Goal: Transaction & Acquisition: Purchase product/service

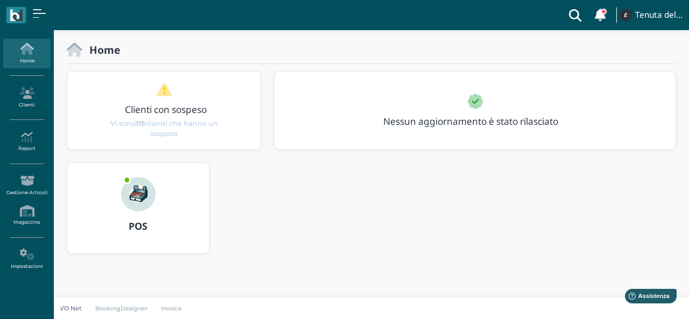
click at [131, 195] on img at bounding box center [138, 194] width 34 height 34
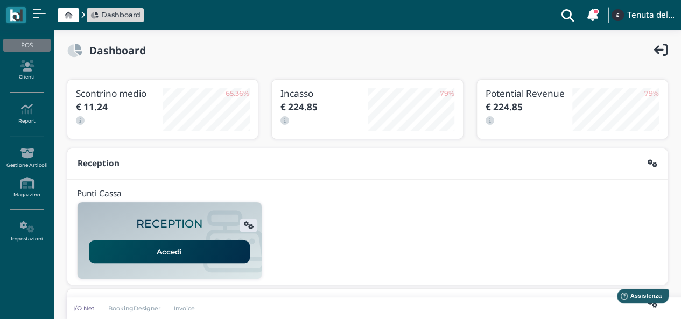
click at [194, 248] on link "Accedi" at bounding box center [169, 252] width 161 height 23
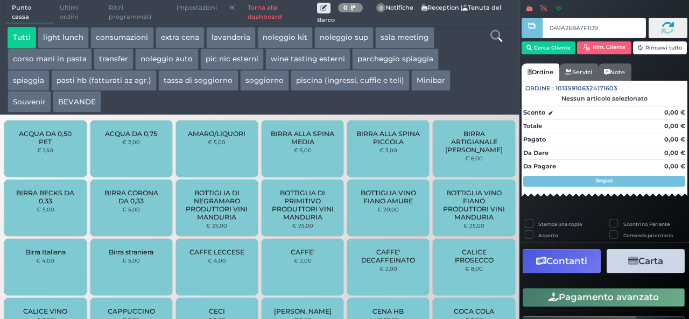
type input "049A2E8A7F1D94"
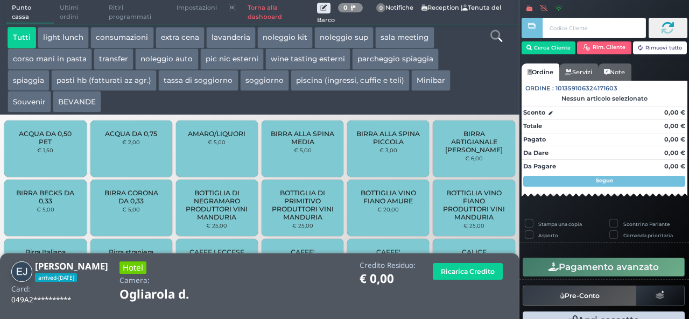
click at [183, 45] on button "extra cena" at bounding box center [180, 38] width 49 height 22
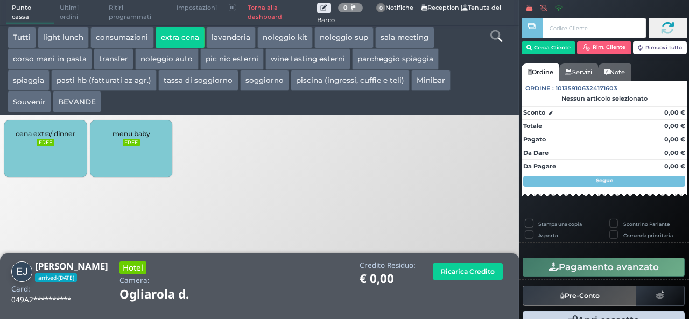
click at [48, 150] on div "cena extra/ dinner FREE" at bounding box center [45, 149] width 82 height 57
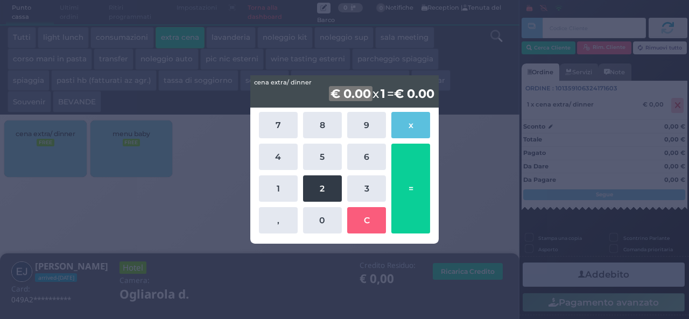
click at [327, 182] on button "2" at bounding box center [322, 188] width 39 height 26
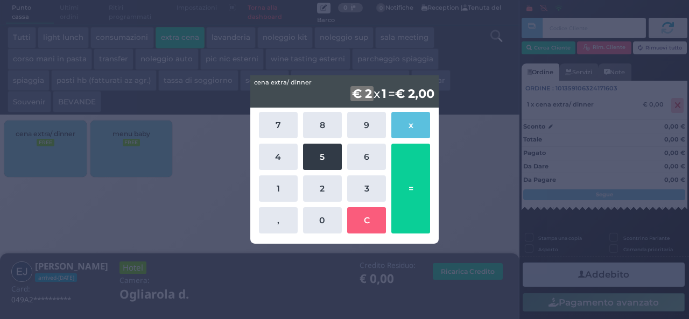
click at [321, 164] on button "5" at bounding box center [322, 157] width 39 height 26
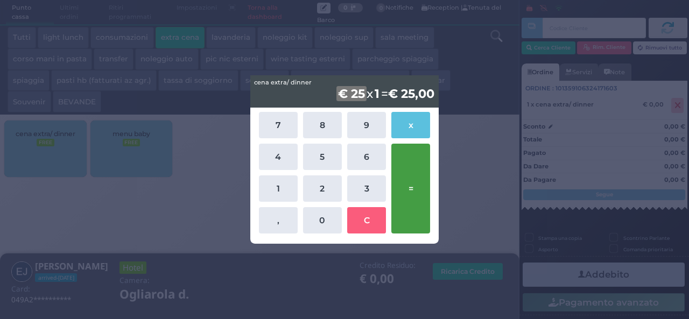
click at [410, 206] on button "=" at bounding box center [410, 189] width 39 height 90
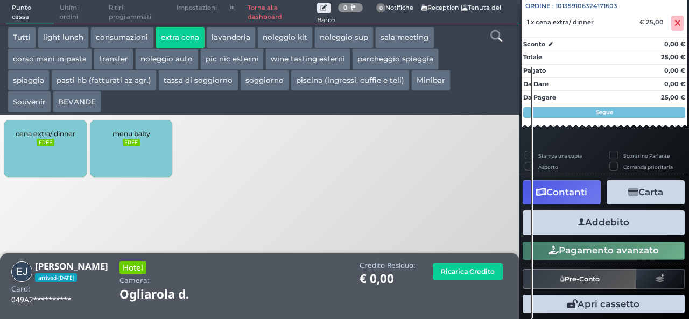
scroll to position [119, 0]
click at [635, 230] on button "Addebito" at bounding box center [604, 222] width 162 height 24
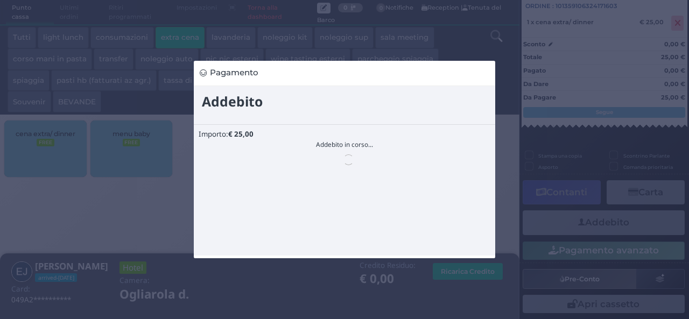
scroll to position [0, 0]
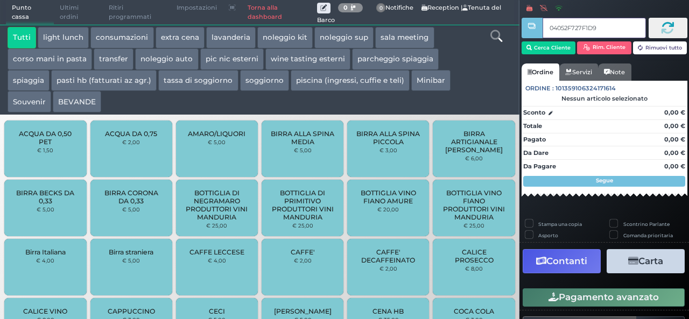
type input "04052F727F1D91"
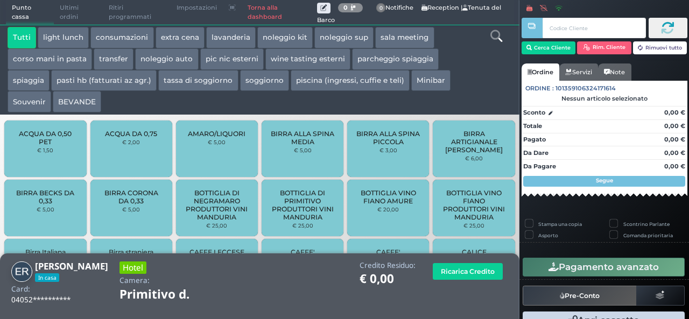
click at [178, 42] on button "extra cena" at bounding box center [180, 38] width 49 height 22
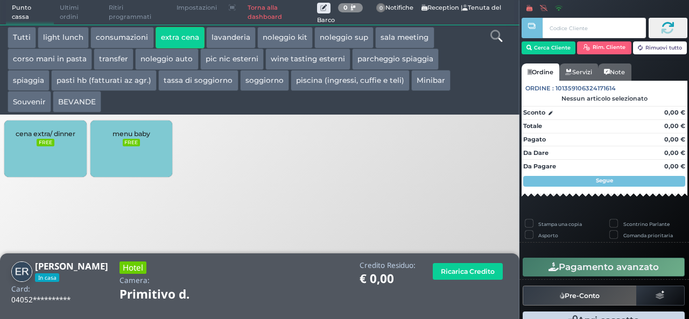
click at [51, 155] on div "cena extra/ dinner FREE" at bounding box center [45, 149] width 82 height 57
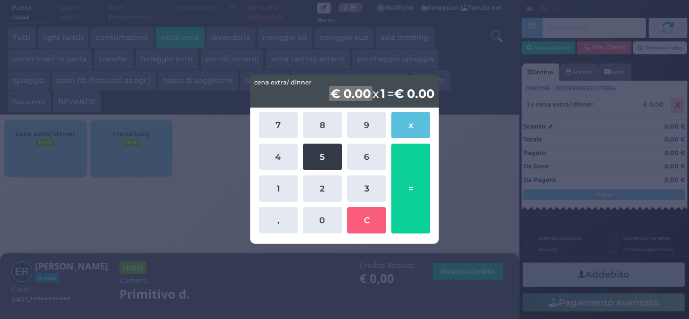
click at [323, 160] on button "5" at bounding box center [322, 157] width 39 height 26
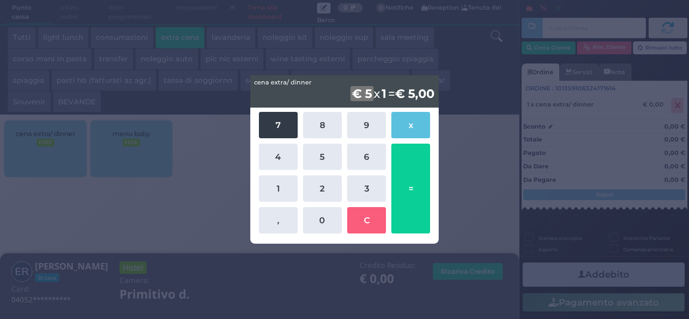
click at [287, 136] on button "7" at bounding box center [278, 125] width 39 height 26
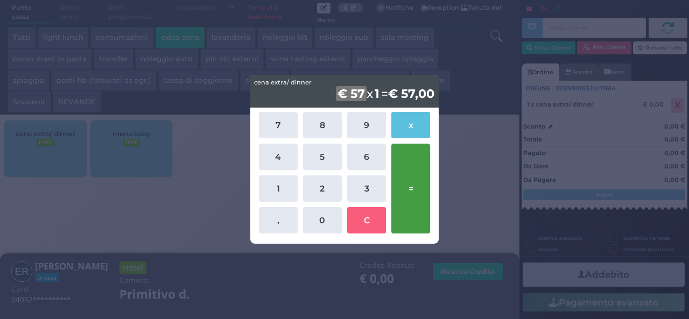
click at [409, 181] on button "=" at bounding box center [410, 189] width 39 height 90
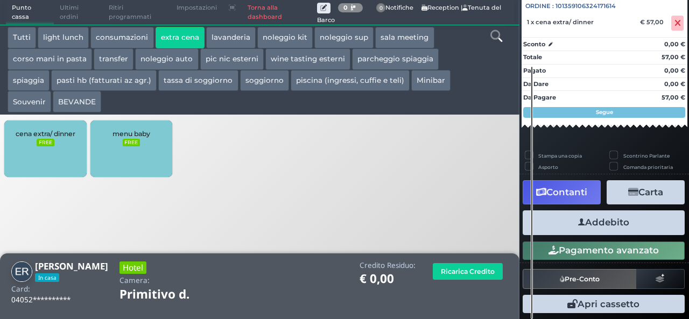
scroll to position [119, 0]
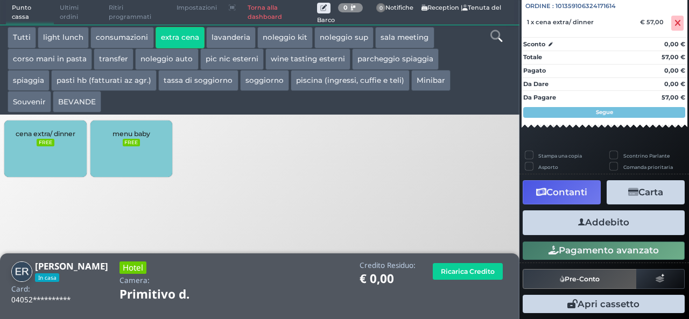
click at [587, 222] on button "Addebito" at bounding box center [604, 222] width 162 height 24
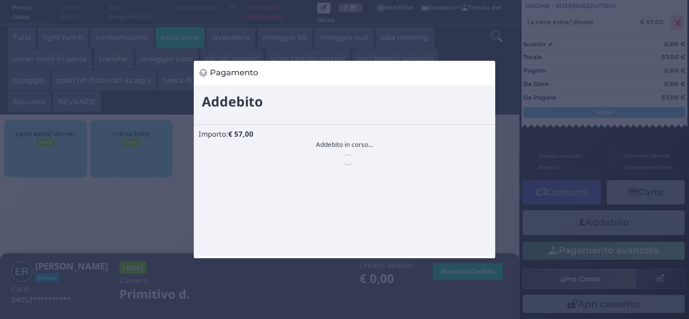
scroll to position [0, 0]
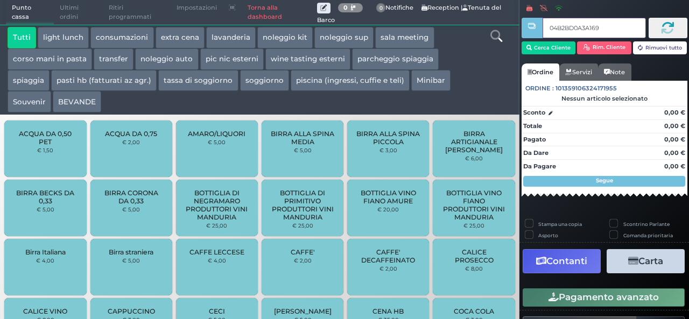
type input "04B2BD0A3A1695"
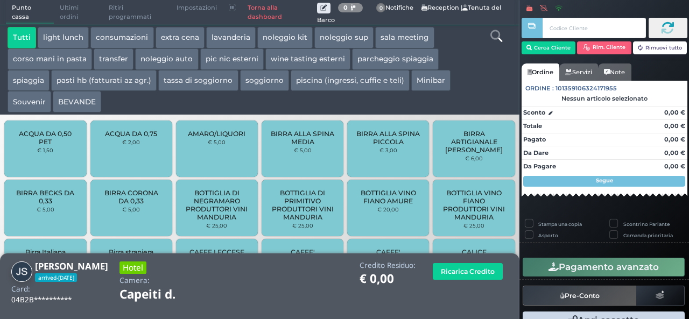
click at [178, 37] on button "extra cena" at bounding box center [180, 38] width 49 height 22
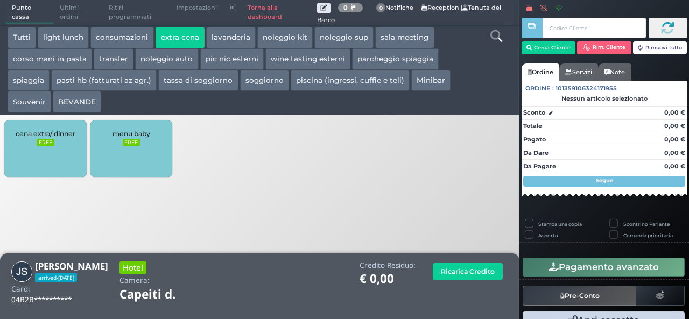
click at [26, 149] on div "cena extra/ dinner FREE" at bounding box center [45, 149] width 82 height 57
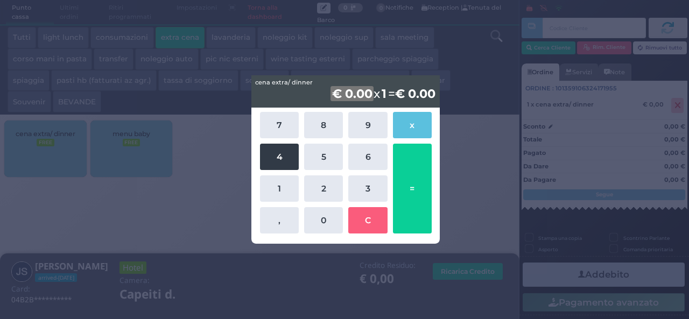
click at [277, 156] on button "4" at bounding box center [279, 157] width 39 height 26
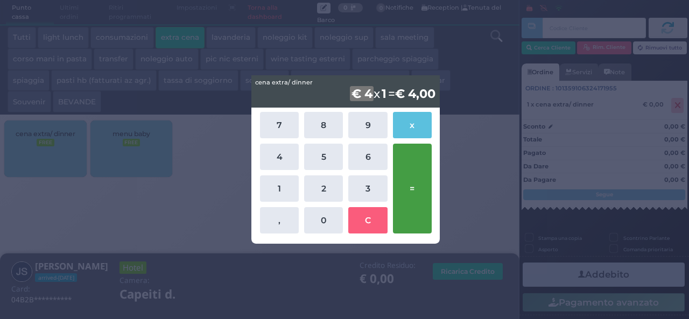
click at [411, 178] on button "=" at bounding box center [412, 189] width 39 height 90
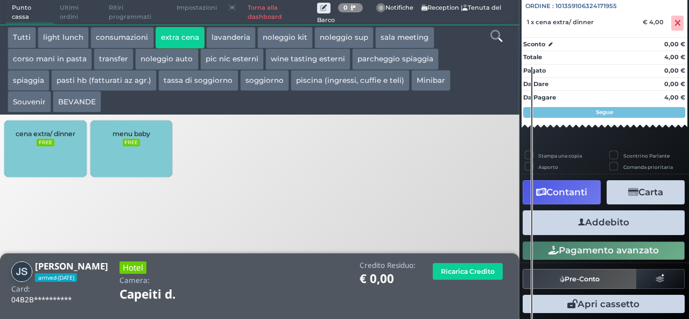
scroll to position [119, 0]
click at [604, 219] on button "Addebito" at bounding box center [604, 222] width 162 height 24
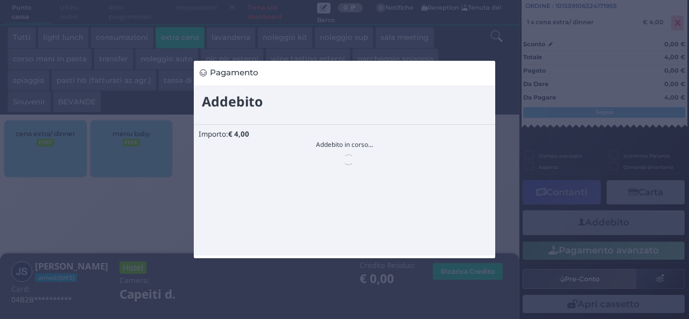
scroll to position [0, 0]
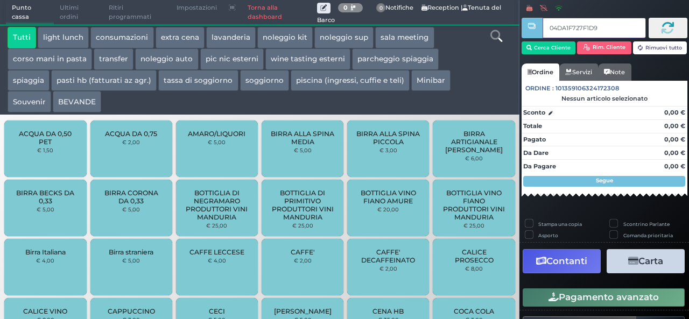
type input "04DA1F727F1D94"
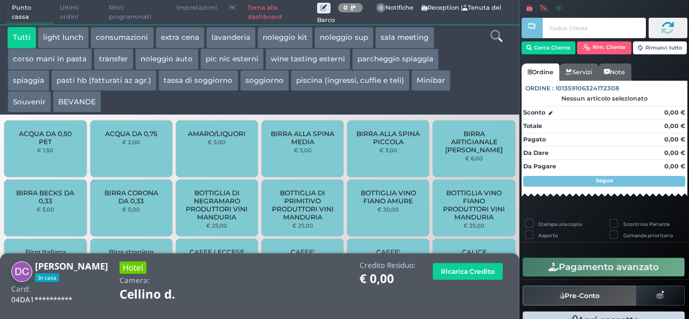
click at [164, 33] on button "extra cena" at bounding box center [180, 38] width 49 height 22
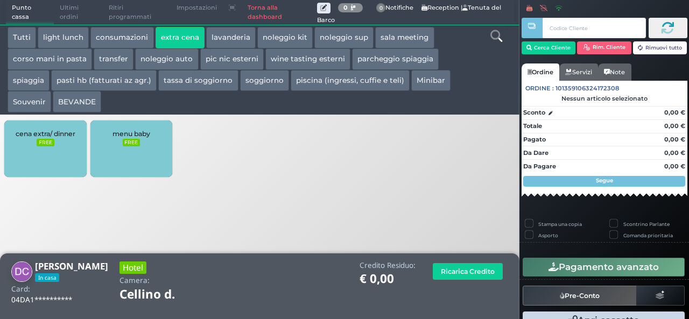
click at [32, 141] on div "cena extra/ dinner FREE" at bounding box center [45, 149] width 82 height 57
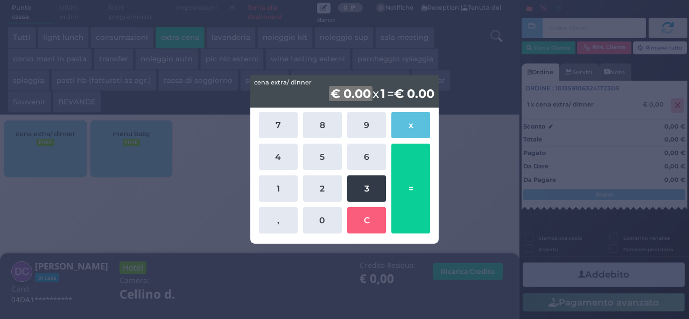
click at [366, 199] on button "3" at bounding box center [366, 188] width 39 height 26
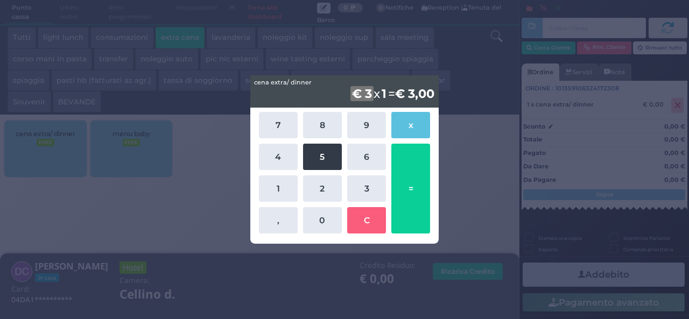
click at [325, 161] on button "5" at bounding box center [322, 157] width 39 height 26
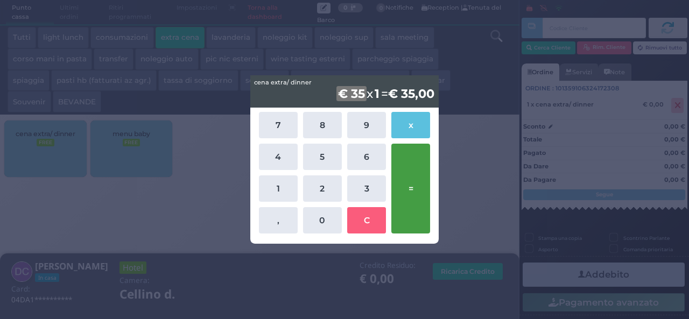
click at [415, 172] on button "=" at bounding box center [410, 189] width 39 height 90
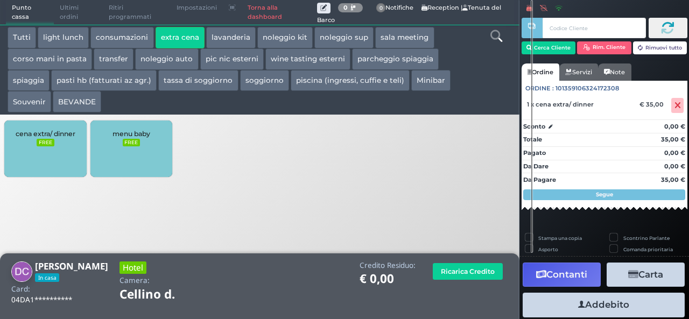
click at [596, 311] on button "Addebito" at bounding box center [604, 305] width 162 height 24
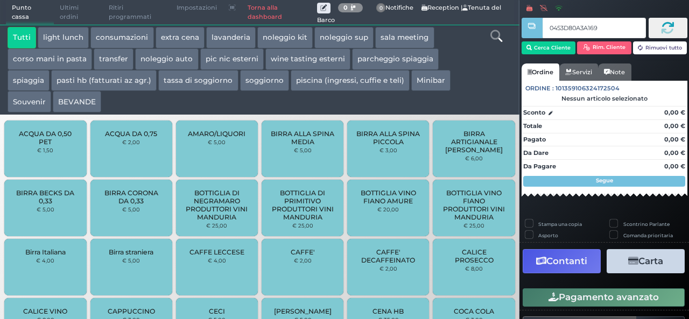
type input "0453D80A3A1690"
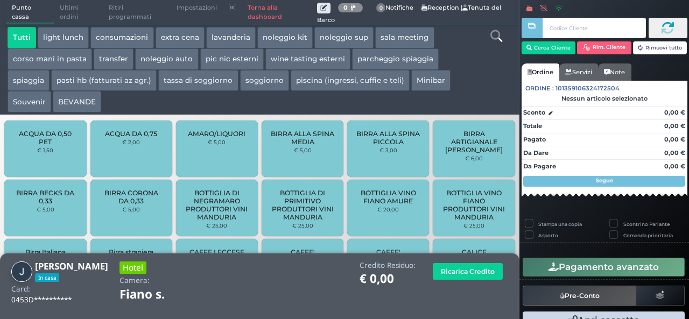
click at [187, 41] on button "extra cena" at bounding box center [180, 38] width 49 height 22
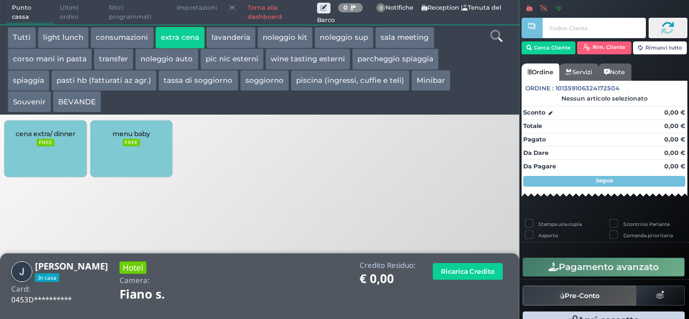
click at [48, 156] on div "cena extra/ dinner FREE" at bounding box center [45, 149] width 82 height 57
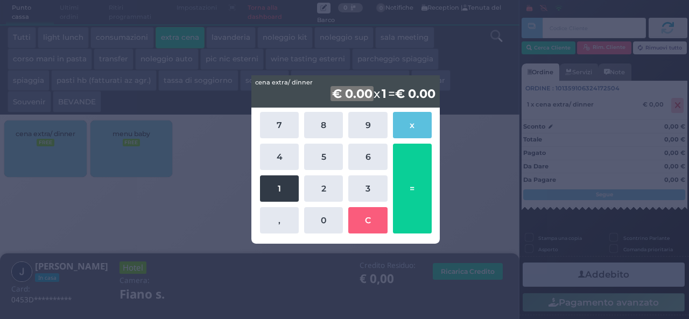
click at [294, 179] on button "1" at bounding box center [279, 188] width 39 height 26
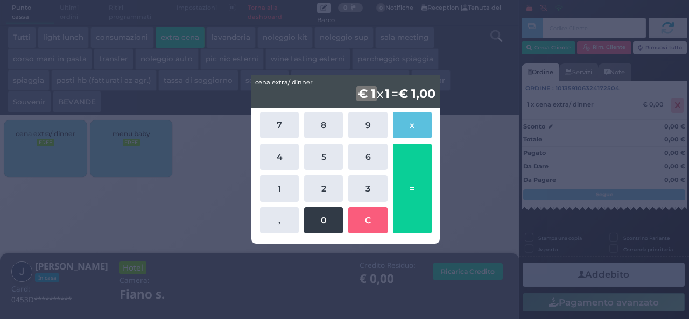
click at [319, 222] on button "0" at bounding box center [323, 220] width 39 height 26
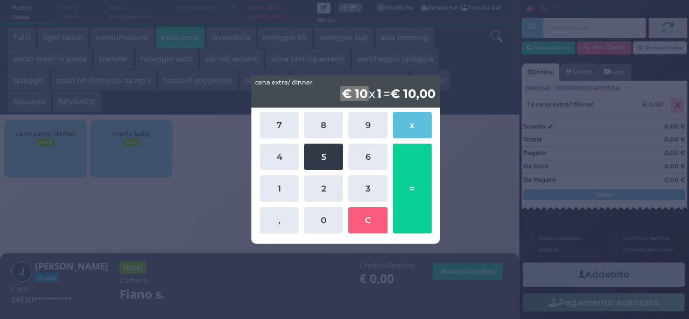
click at [321, 161] on button "5" at bounding box center [323, 157] width 39 height 26
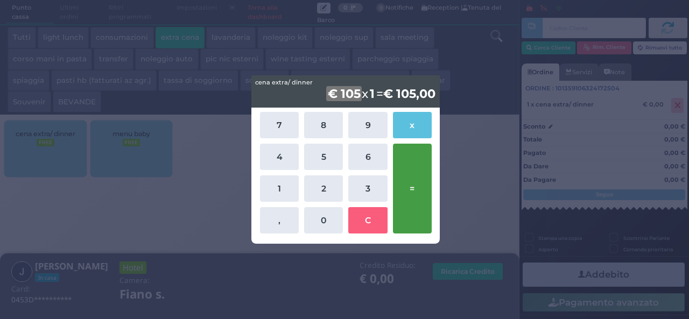
click at [404, 182] on button "=" at bounding box center [412, 189] width 39 height 90
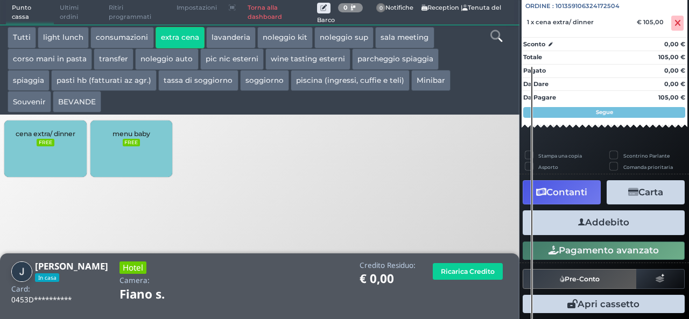
scroll to position [119, 0]
click at [587, 222] on button "Addebito" at bounding box center [604, 222] width 162 height 24
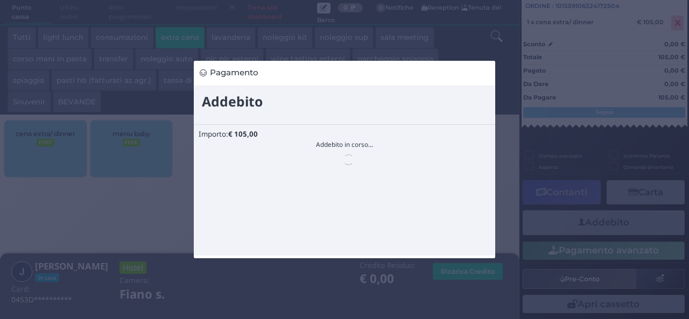
scroll to position [0, 0]
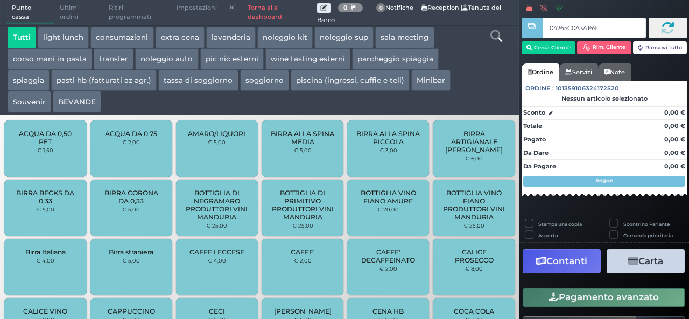
type input "04265C0A3A1691"
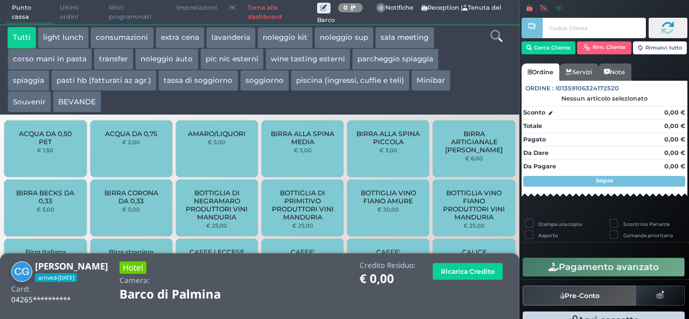
click at [191, 38] on button "extra cena" at bounding box center [180, 38] width 49 height 22
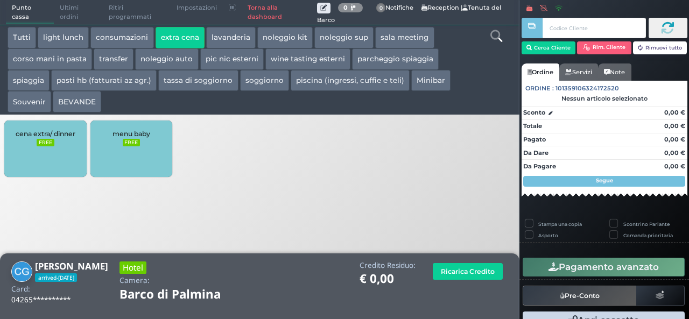
click at [58, 147] on div "cena extra/ dinner FREE" at bounding box center [45, 149] width 82 height 57
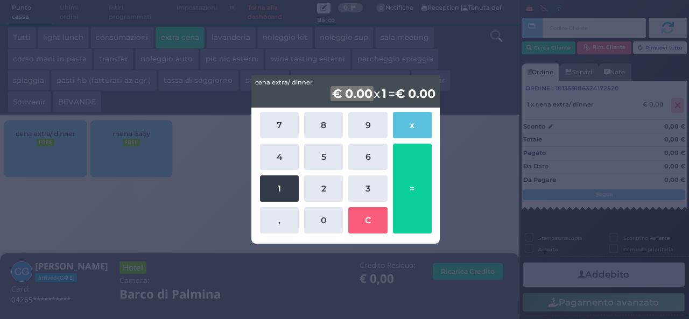
click at [262, 195] on button "1" at bounding box center [279, 188] width 39 height 26
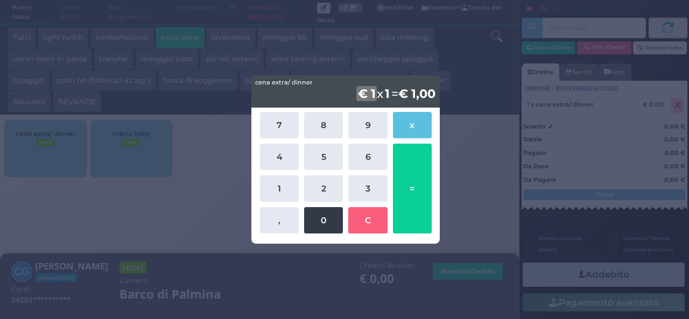
click at [315, 223] on button "0" at bounding box center [323, 220] width 39 height 26
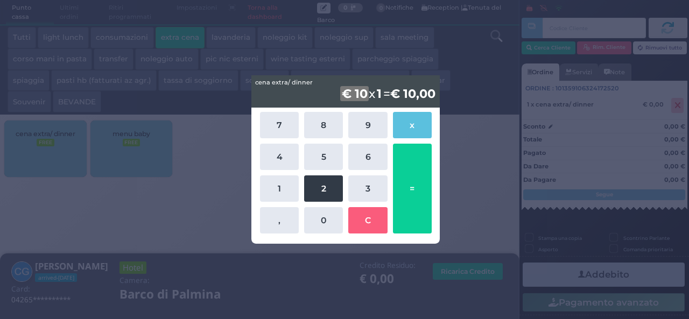
click at [325, 190] on button "2" at bounding box center [323, 188] width 39 height 26
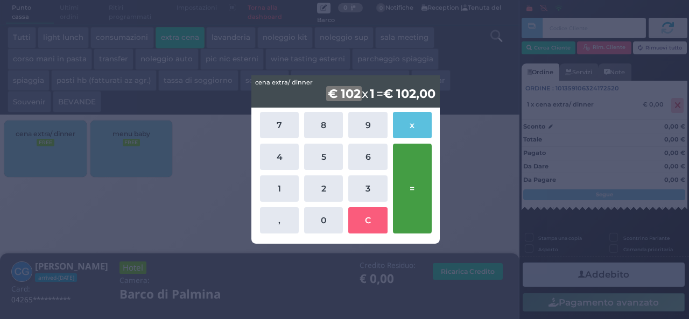
click at [423, 184] on button "=" at bounding box center [412, 189] width 39 height 90
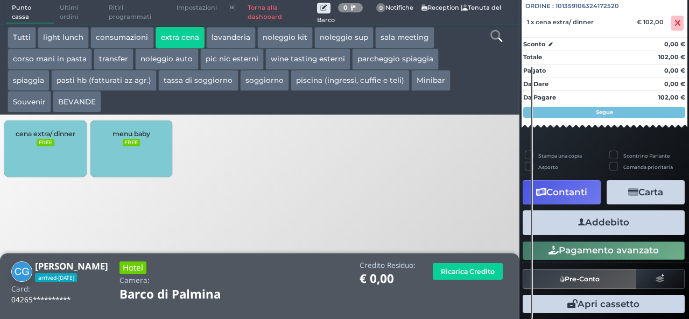
scroll to position [119, 0]
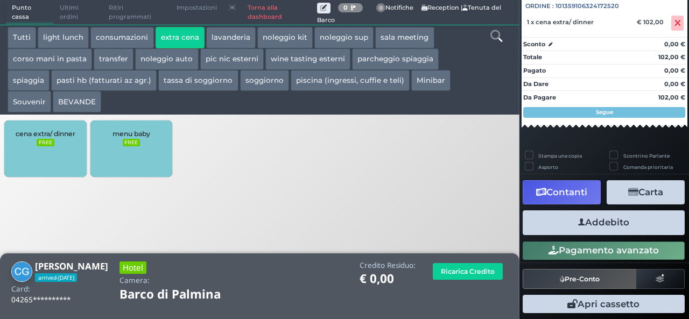
click at [609, 224] on button "Addebito" at bounding box center [604, 222] width 162 height 24
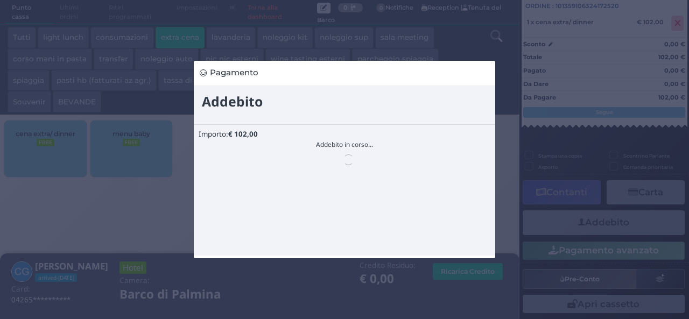
scroll to position [0, 0]
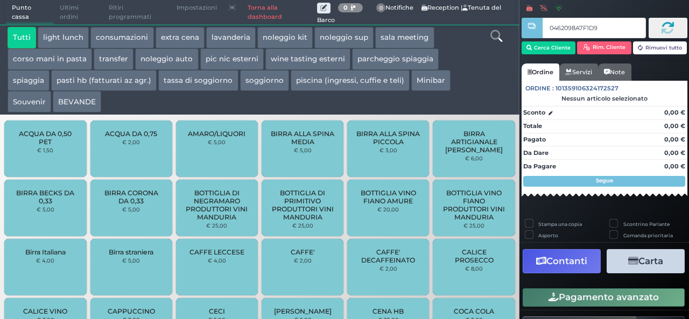
type input "0462098A7F1D95"
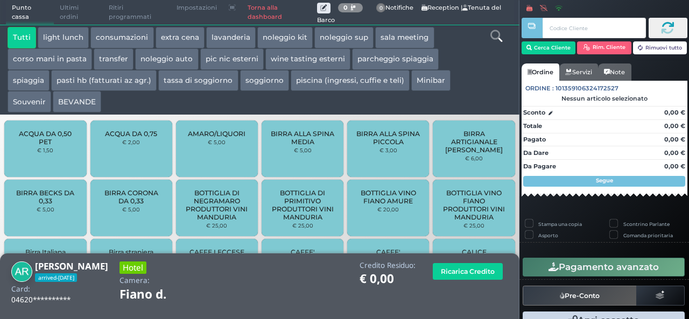
click at [189, 36] on button "extra cena" at bounding box center [180, 38] width 49 height 22
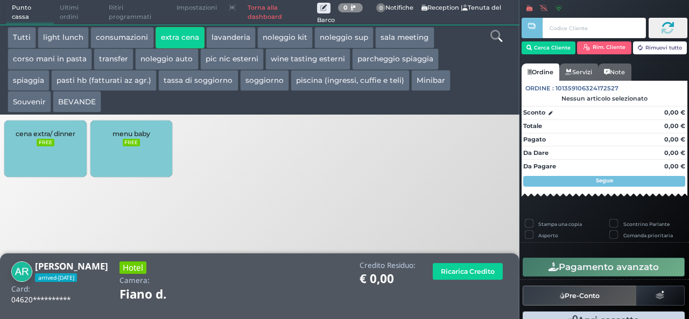
click at [47, 146] on small "FREE" at bounding box center [45, 143] width 17 height 8
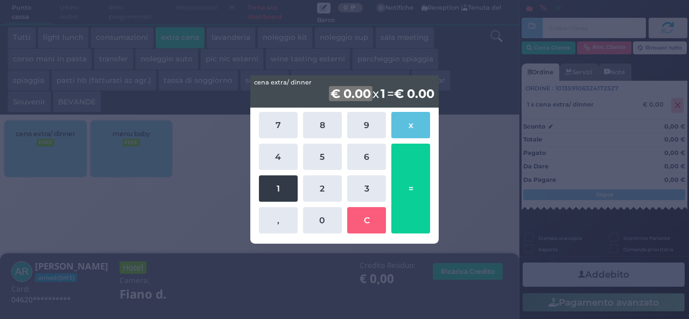
click at [282, 187] on button "1" at bounding box center [278, 188] width 39 height 26
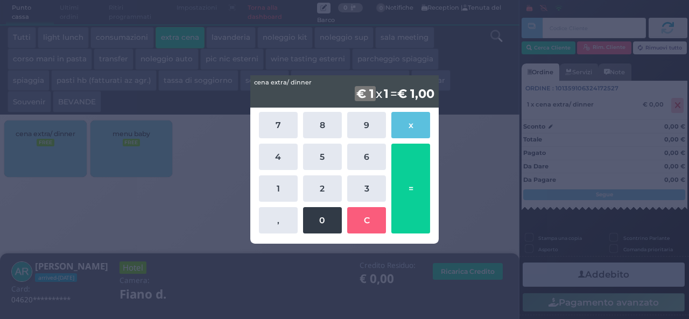
click at [321, 217] on button "0" at bounding box center [322, 220] width 39 height 26
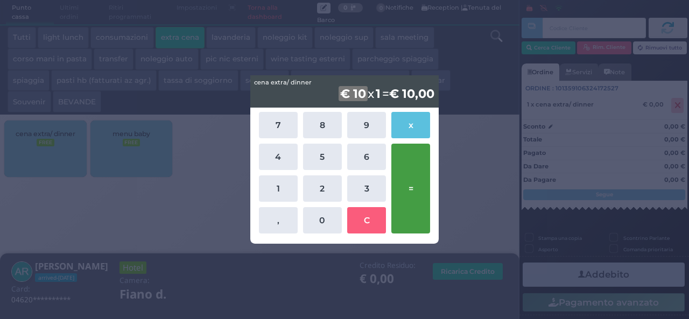
click at [415, 197] on button "=" at bounding box center [410, 189] width 39 height 90
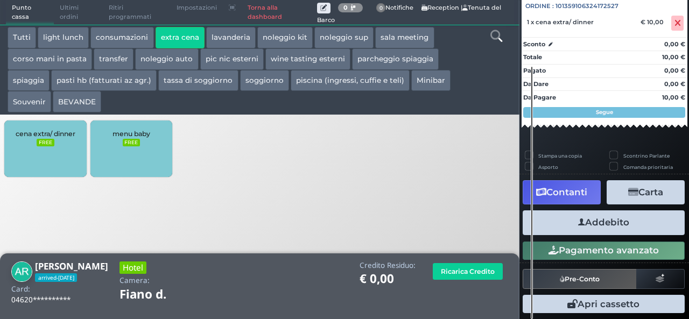
scroll to position [119, 0]
click at [590, 216] on button "Addebito" at bounding box center [604, 222] width 162 height 24
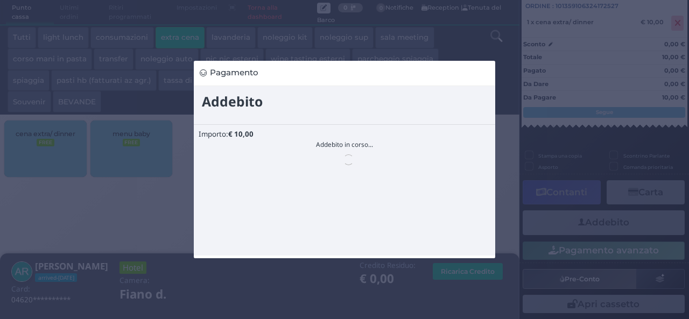
scroll to position [0, 0]
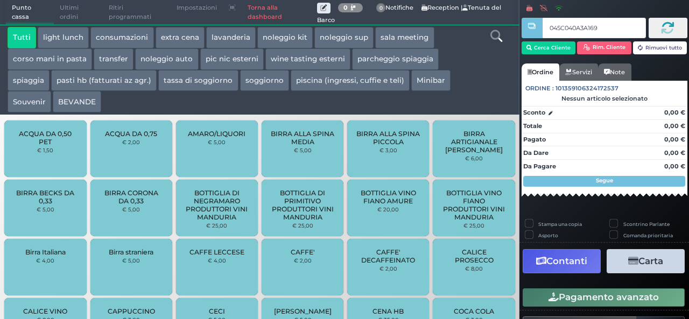
type input "045C040A3A1694"
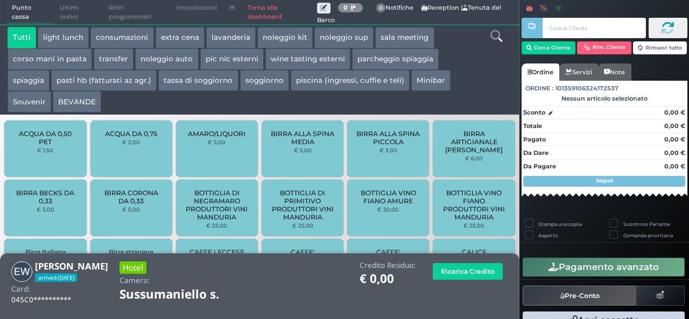
click at [179, 43] on button "extra cena" at bounding box center [180, 38] width 49 height 22
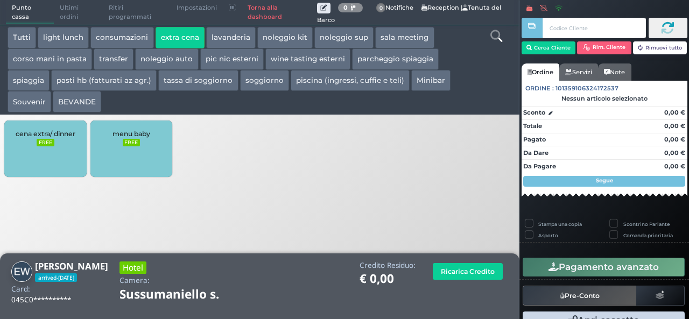
click at [46, 149] on div "cena extra/ dinner FREE" at bounding box center [45, 149] width 82 height 57
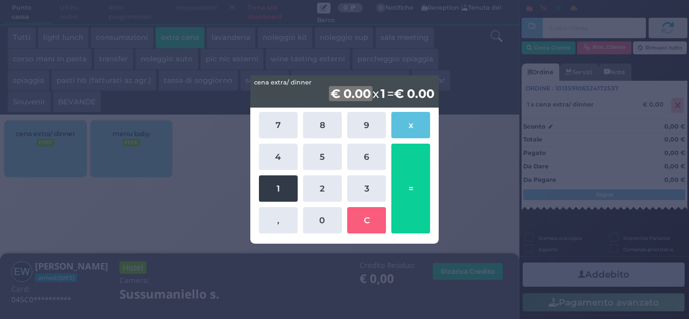
click at [272, 195] on button "1" at bounding box center [278, 188] width 39 height 26
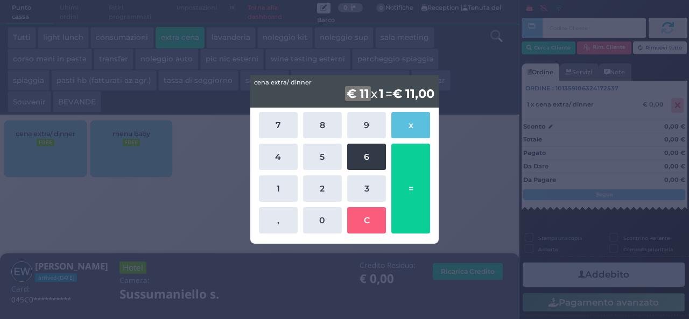
click at [365, 160] on button "6" at bounding box center [366, 157] width 39 height 26
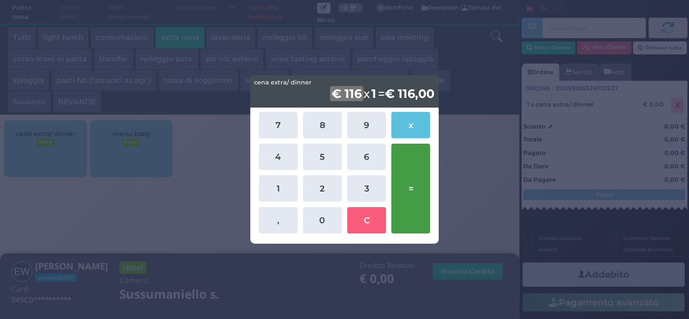
click at [405, 188] on button "=" at bounding box center [410, 189] width 39 height 90
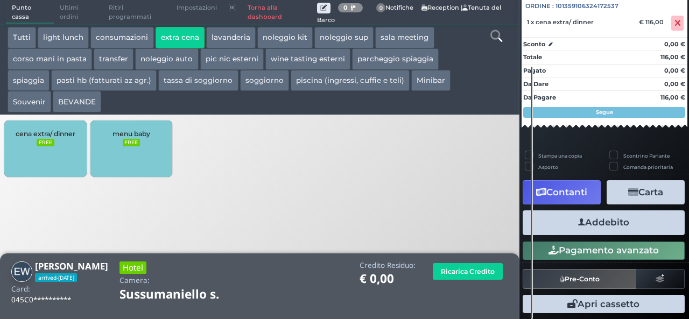
scroll to position [119, 0]
click at [579, 222] on icon "button" at bounding box center [581, 222] width 7 height 11
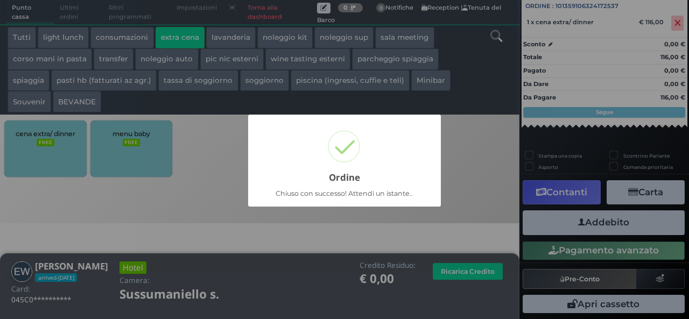
scroll to position [31, 0]
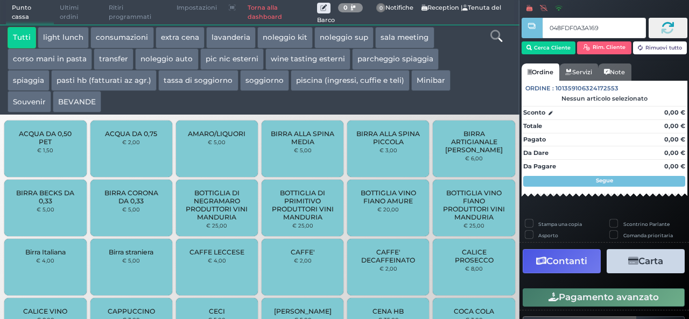
type input "048FDF0A3A1695"
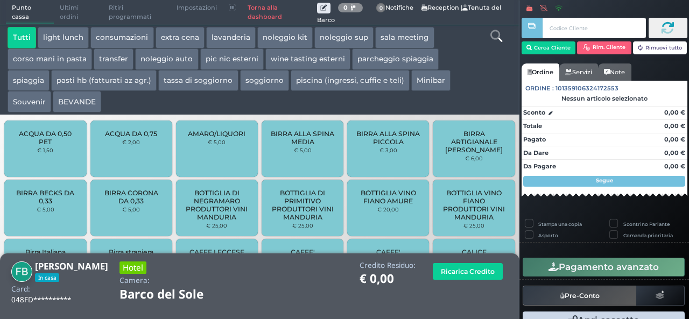
click at [187, 33] on button "extra cena" at bounding box center [180, 38] width 49 height 22
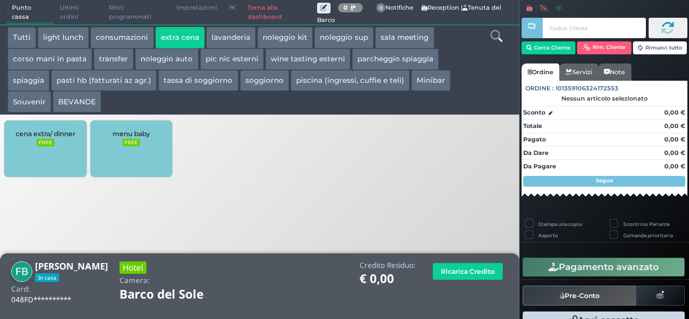
click at [57, 138] on span "cena extra/ dinner" at bounding box center [46, 134] width 60 height 8
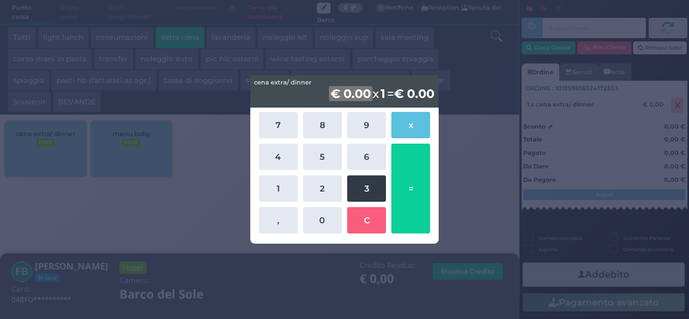
click at [365, 186] on button "3" at bounding box center [366, 188] width 39 height 26
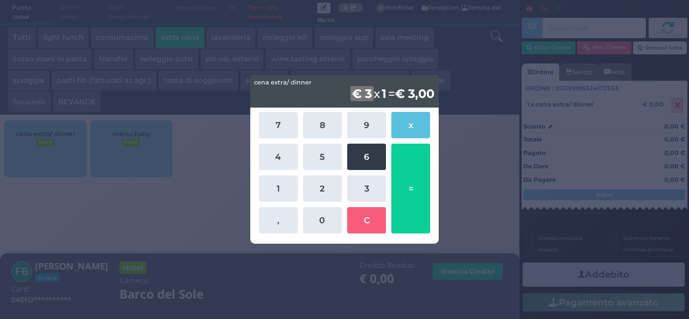
click at [372, 157] on button "6" at bounding box center [366, 157] width 39 height 26
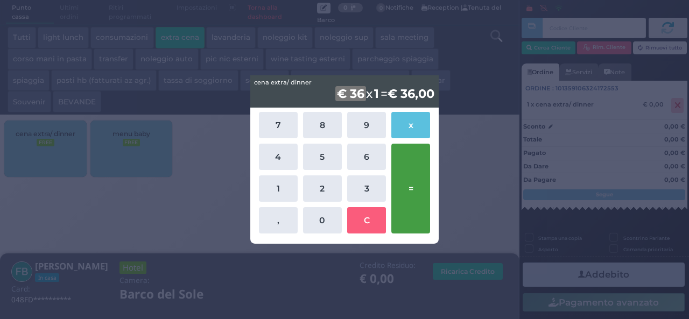
click at [399, 178] on button "=" at bounding box center [410, 189] width 39 height 90
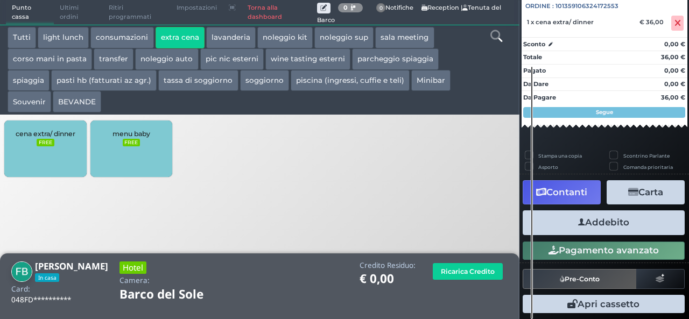
scroll to position [119, 0]
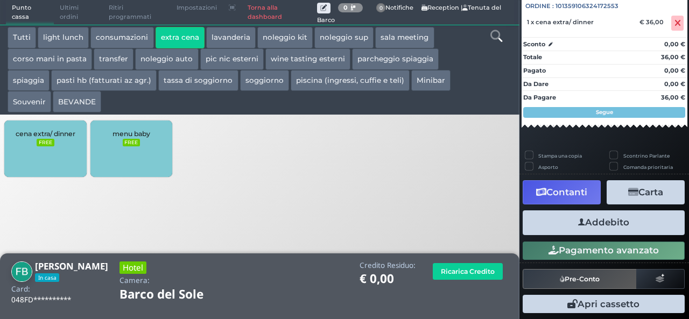
click at [596, 229] on button "Addebito" at bounding box center [604, 222] width 162 height 24
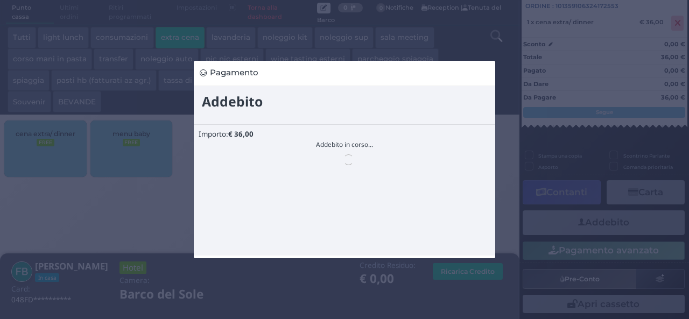
scroll to position [0, 0]
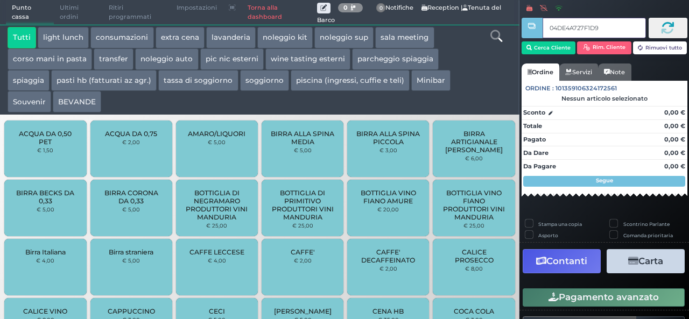
type input "04DE4A727F1D94"
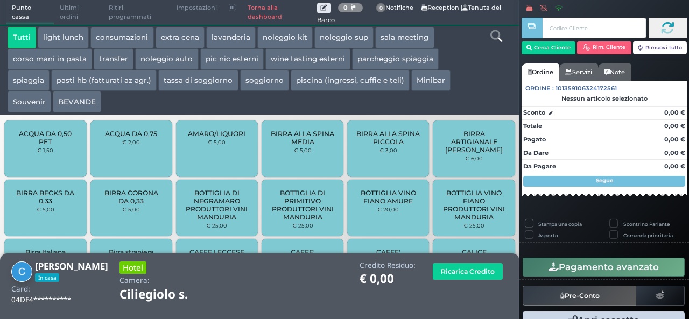
click at [186, 40] on button "extra cena" at bounding box center [180, 38] width 49 height 22
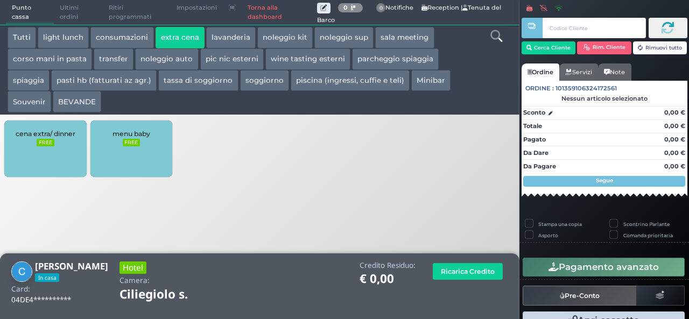
click at [40, 148] on div "cena extra/ dinner FREE" at bounding box center [45, 149] width 82 height 57
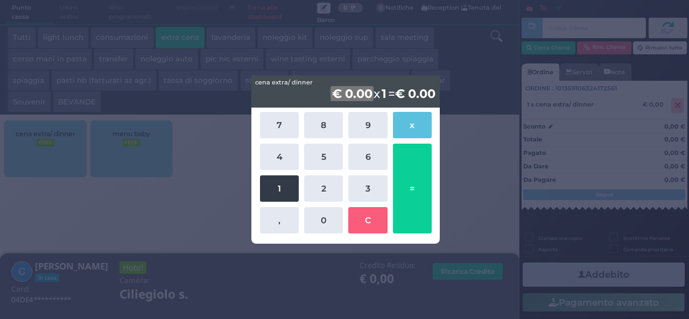
click at [279, 189] on button "1" at bounding box center [279, 188] width 39 height 26
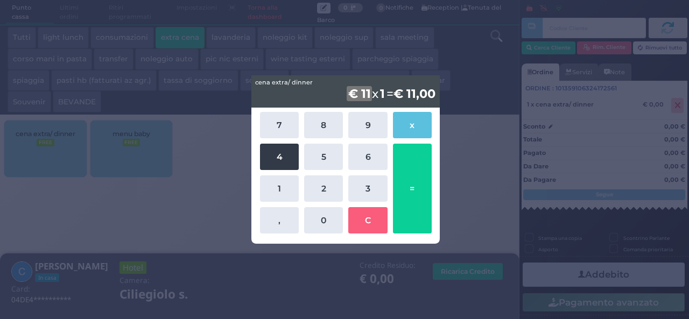
click at [283, 155] on button "4" at bounding box center [279, 157] width 39 height 26
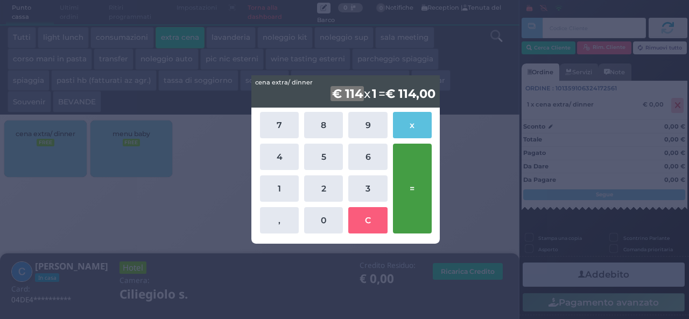
click at [409, 180] on button "=" at bounding box center [412, 189] width 39 height 90
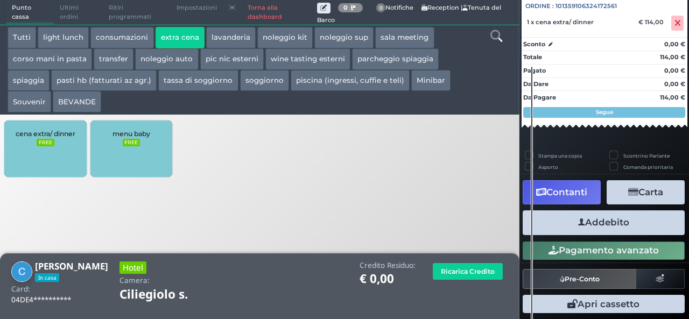
scroll to position [119, 0]
click at [620, 224] on button "Addebito" at bounding box center [604, 222] width 162 height 24
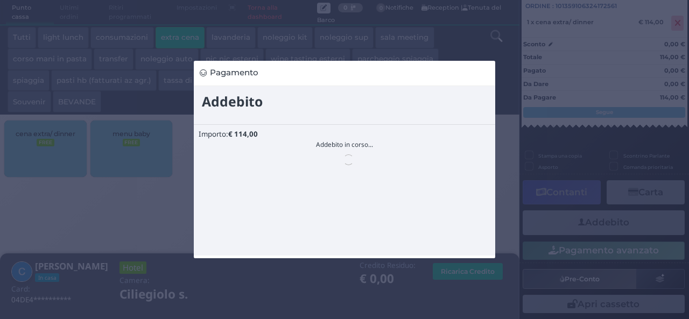
scroll to position [0, 0]
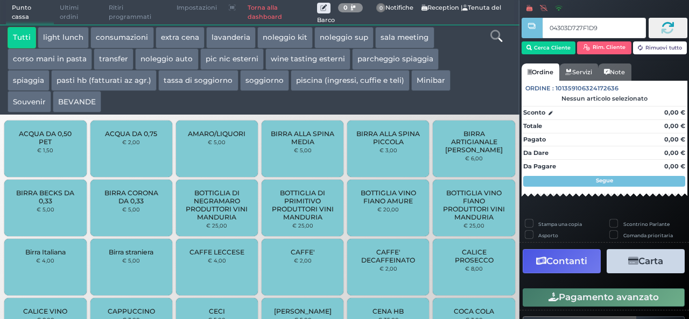
type input "04303D727F1D95"
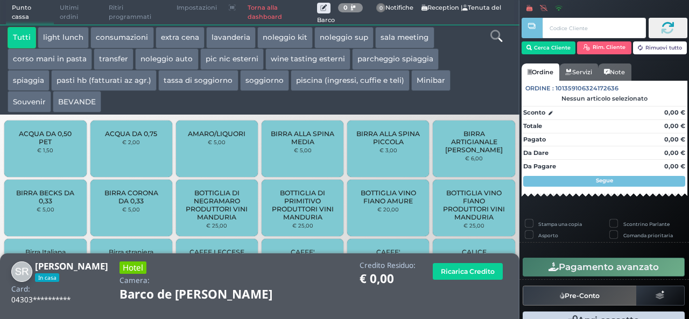
click at [182, 34] on button "extra cena" at bounding box center [180, 38] width 49 height 22
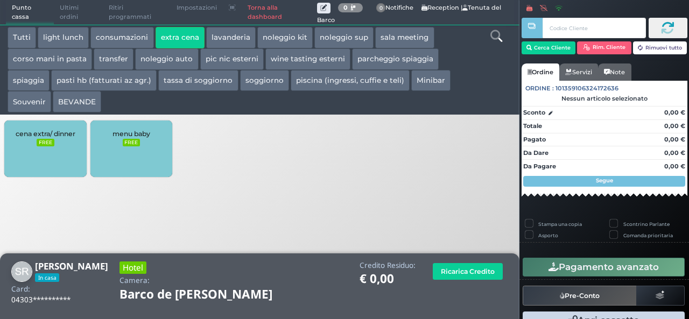
click at [65, 145] on div "cena extra/ dinner FREE" at bounding box center [45, 149] width 82 height 57
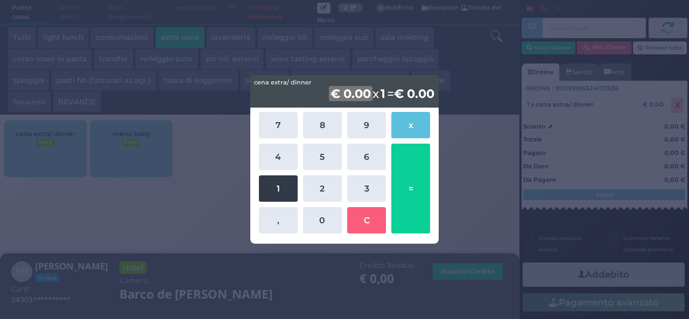
click at [278, 192] on button "1" at bounding box center [278, 188] width 39 height 26
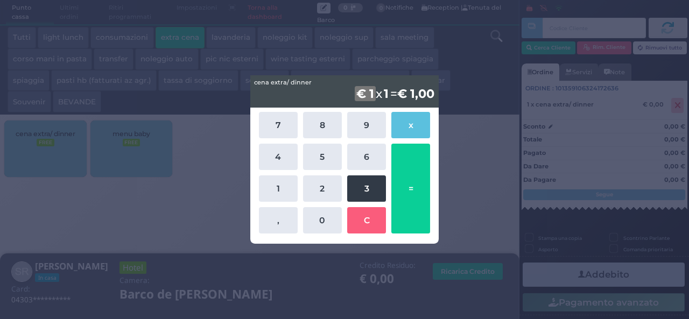
click at [362, 193] on button "3" at bounding box center [366, 188] width 39 height 26
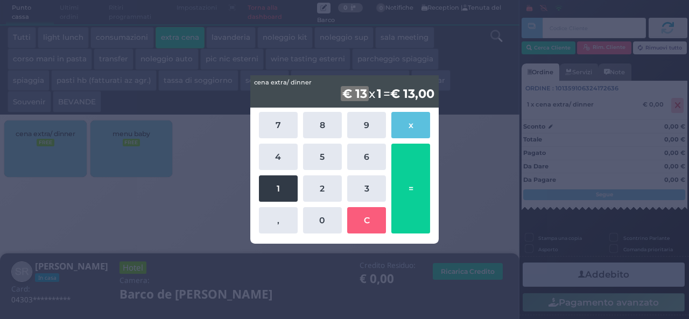
click at [275, 182] on button "1" at bounding box center [278, 188] width 39 height 26
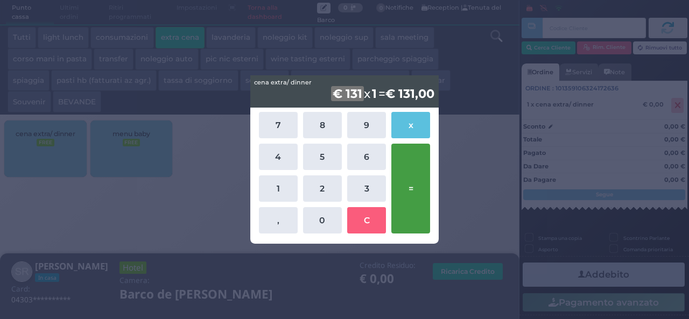
click at [410, 189] on button "=" at bounding box center [410, 189] width 39 height 90
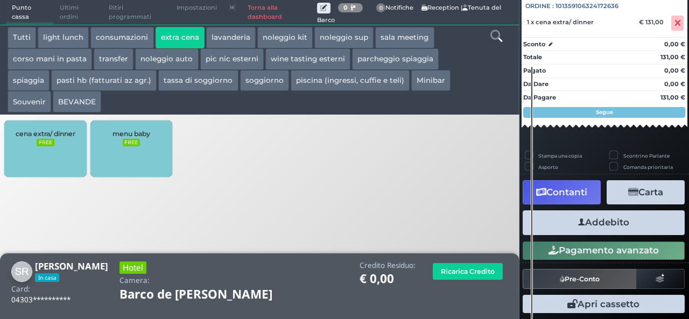
scroll to position [119, 0]
click at [593, 224] on button "Addebito" at bounding box center [604, 222] width 162 height 24
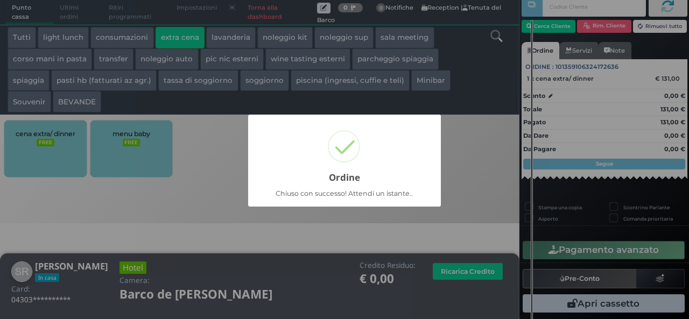
scroll to position [31, 0]
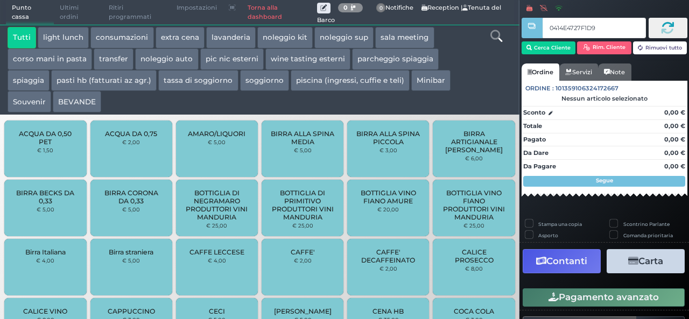
type input "0414E4727F1D90"
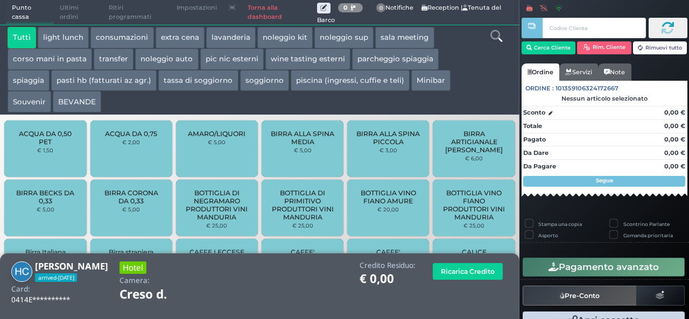
click at [193, 38] on button "extra cena" at bounding box center [180, 38] width 49 height 22
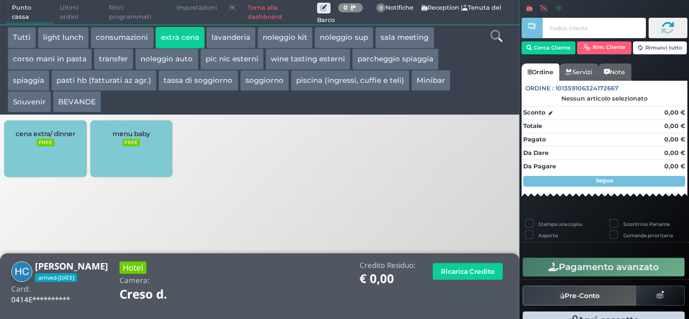
click at [38, 142] on small "FREE" at bounding box center [45, 143] width 17 height 8
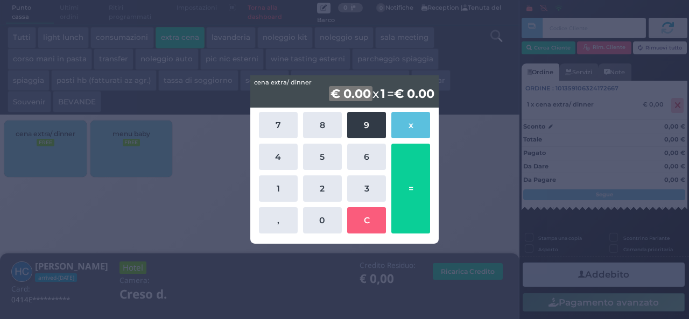
click at [357, 115] on button "9" at bounding box center [366, 125] width 39 height 26
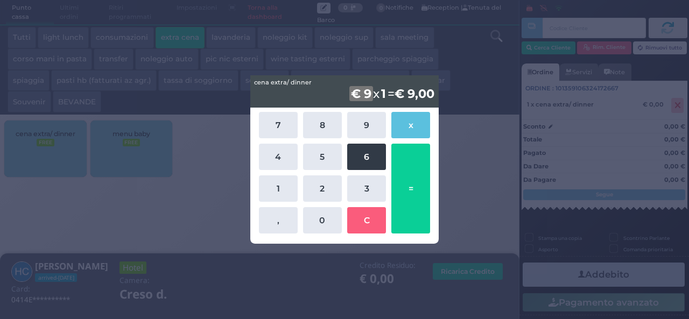
click at [361, 158] on button "6" at bounding box center [366, 157] width 39 height 26
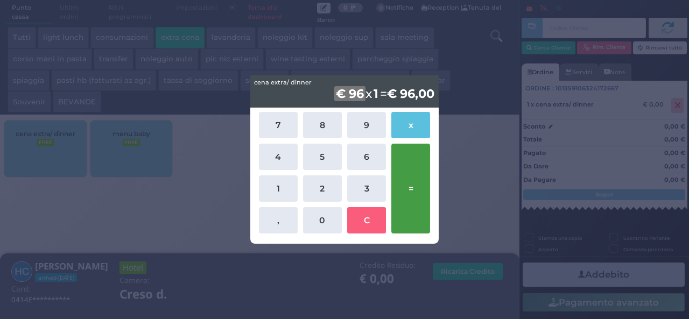
click at [404, 177] on button "=" at bounding box center [410, 189] width 39 height 90
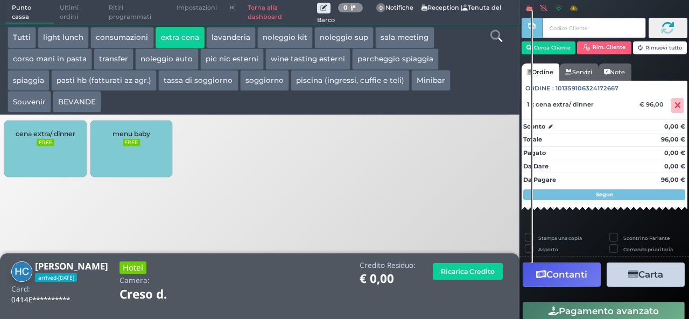
scroll to position [87, 0]
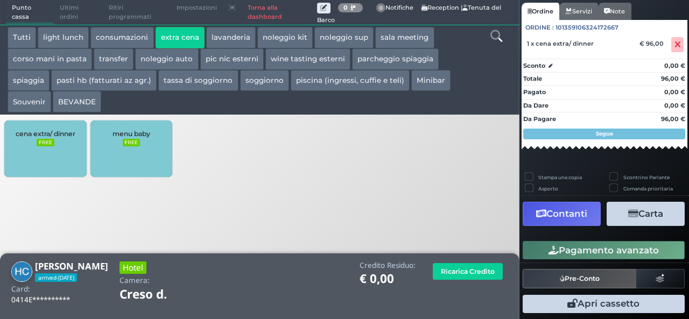
click at [76, 162] on div "cena extra/ dinner FREE" at bounding box center [45, 149] width 82 height 57
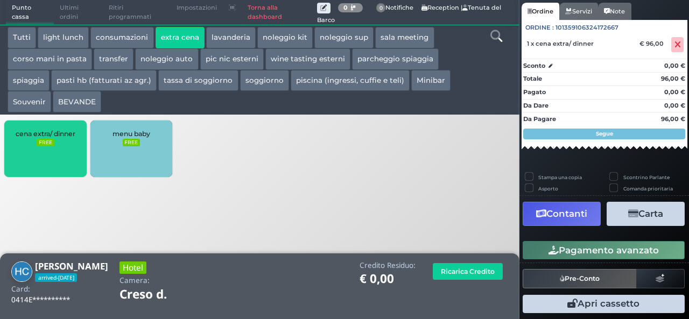
click at [76, 162] on div "cena extra/ dinner FREE" at bounding box center [45, 149] width 82 height 57
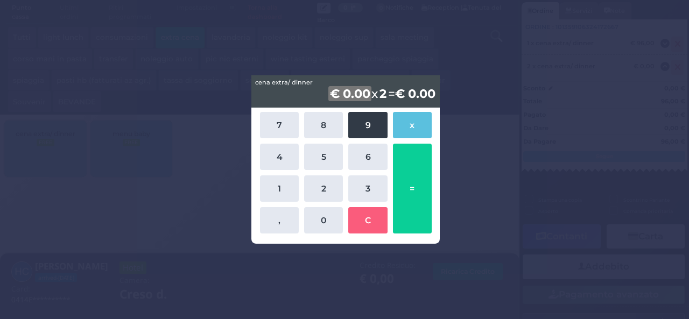
click at [381, 128] on button "9" at bounding box center [367, 125] width 39 height 26
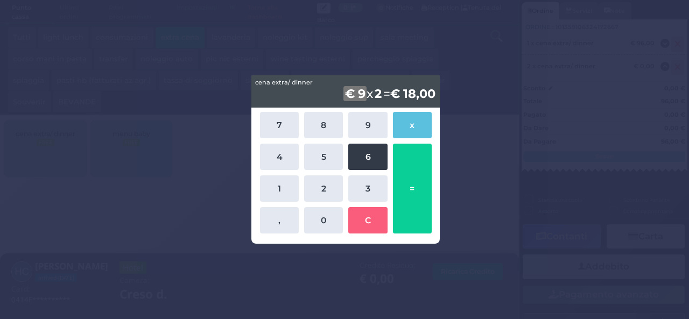
click at [373, 150] on button "6" at bounding box center [367, 157] width 39 height 26
click at [356, 88] on div "€ 96 x 2 = € 192,00" at bounding box center [345, 91] width 188 height 32
click at [367, 92] on b "2" at bounding box center [372, 93] width 10 height 15
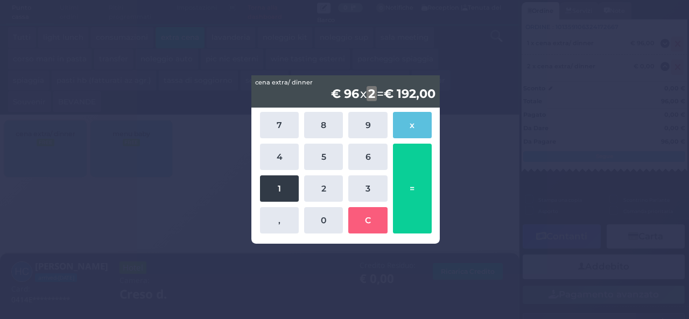
click at [285, 199] on button "1" at bounding box center [279, 188] width 39 height 26
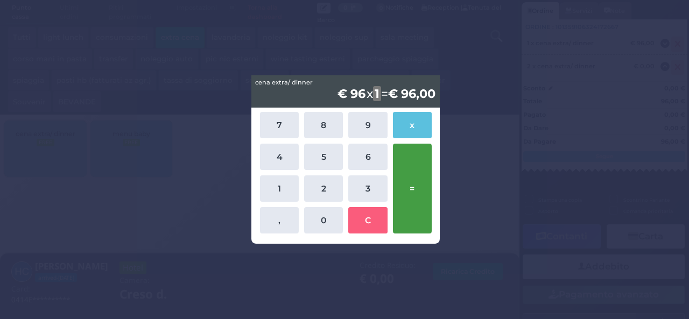
click at [414, 182] on button "=" at bounding box center [412, 189] width 39 height 90
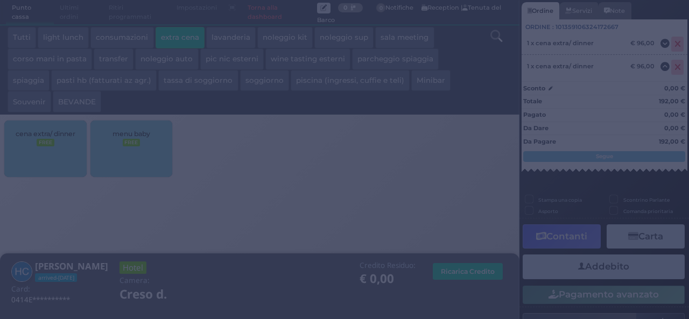
click at [647, 108] on div at bounding box center [344, 159] width 689 height 319
click at [669, 46] on div at bounding box center [344, 159] width 689 height 319
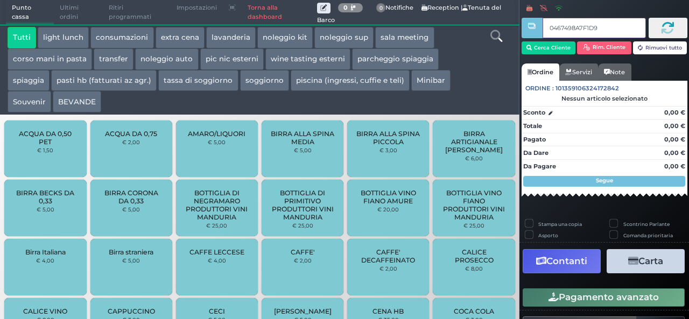
type input "0467498A7F1D91"
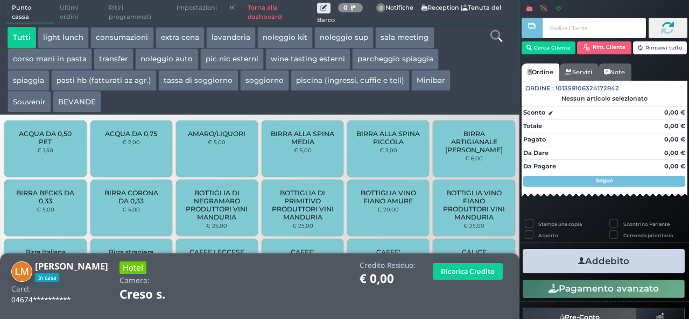
click at [184, 35] on button "extra cena" at bounding box center [180, 38] width 49 height 22
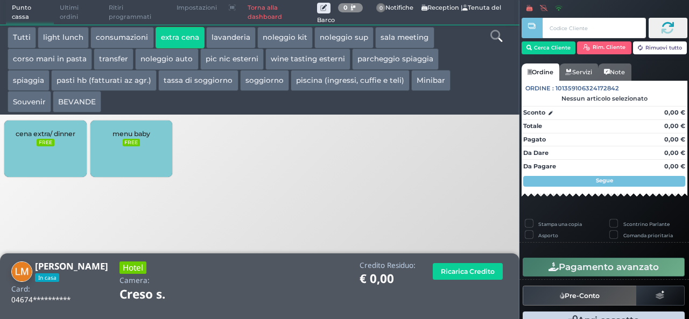
click at [48, 154] on div "cena extra/ dinner FREE" at bounding box center [45, 149] width 82 height 57
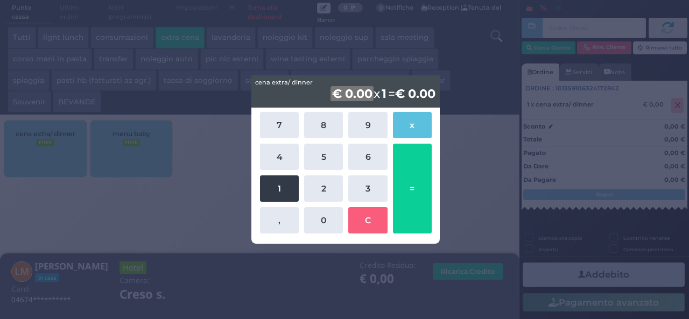
click at [285, 185] on button "1" at bounding box center [279, 188] width 39 height 26
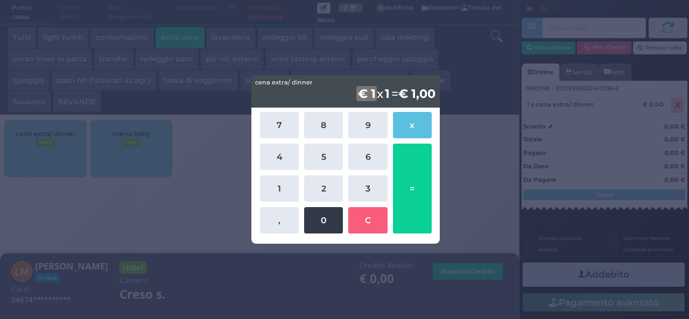
click at [325, 220] on button "0" at bounding box center [323, 220] width 39 height 26
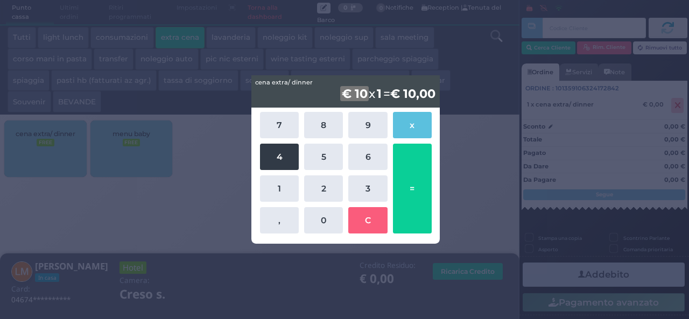
click at [283, 153] on button "4" at bounding box center [279, 157] width 39 height 26
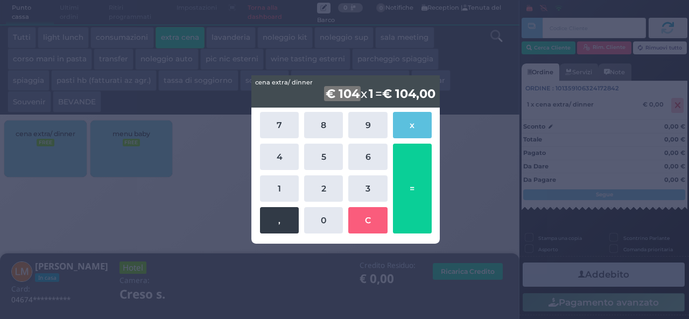
click at [277, 226] on button "," at bounding box center [279, 220] width 39 height 26
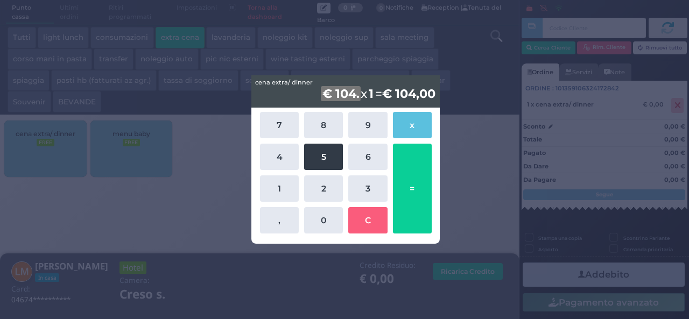
click at [314, 149] on button "5" at bounding box center [323, 157] width 39 height 26
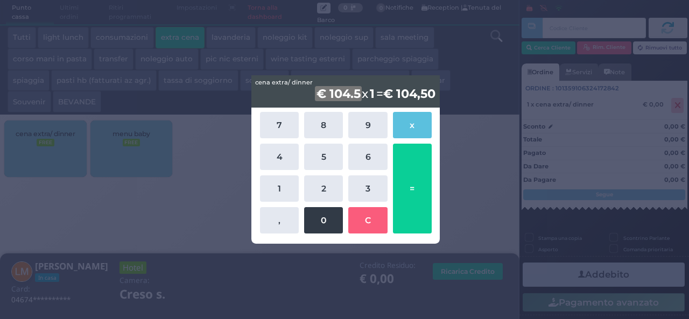
click at [326, 219] on button "0" at bounding box center [323, 220] width 39 height 26
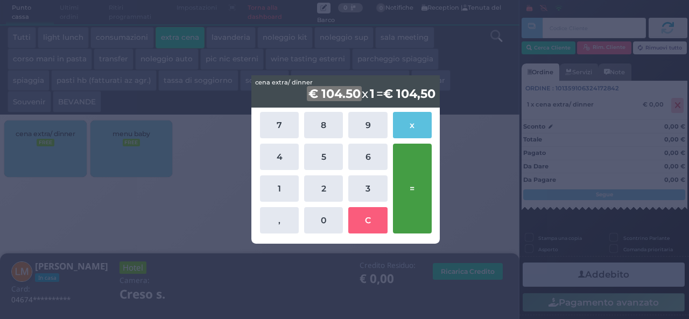
click at [424, 184] on button "=" at bounding box center [412, 189] width 39 height 90
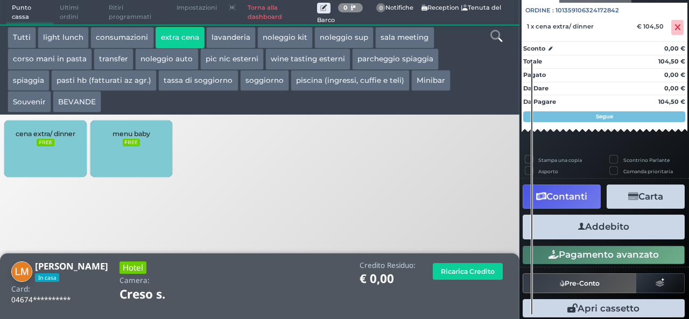
scroll to position [112, 0]
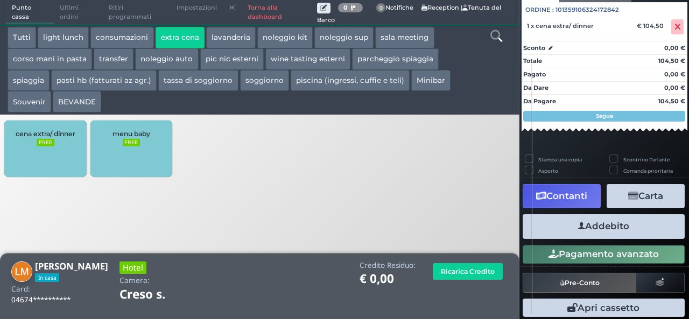
click at [626, 224] on button "Addebito" at bounding box center [604, 226] width 162 height 24
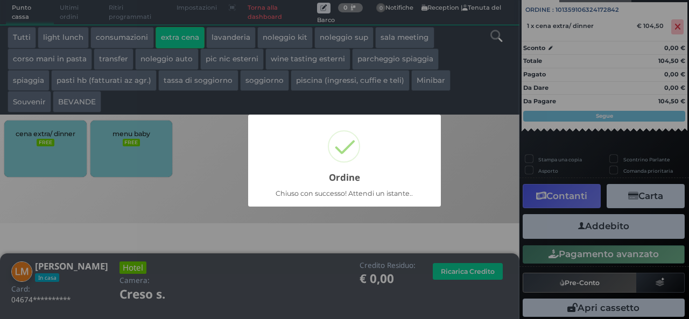
scroll to position [31, 0]
